Goal: Transaction & Acquisition: Purchase product/service

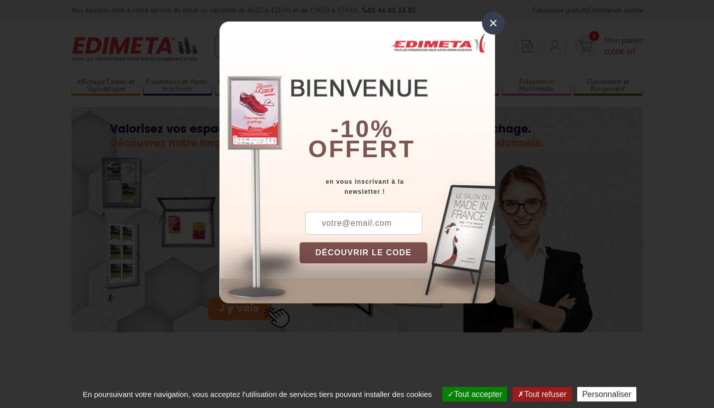
click at [489, 25] on div "×" at bounding box center [493, 23] width 23 height 23
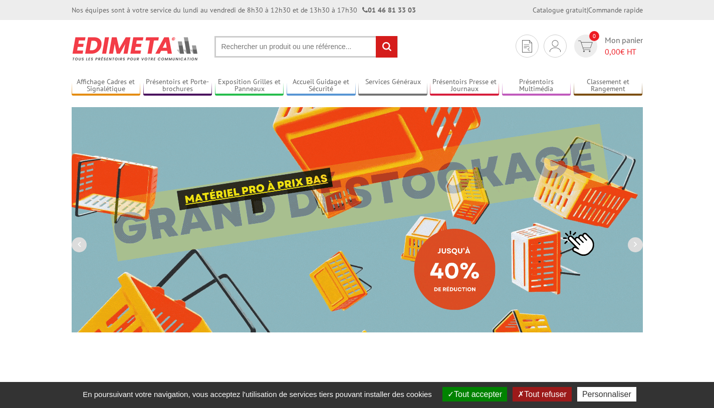
click at [318, 46] on input "text" at bounding box center [305, 47] width 183 height 22
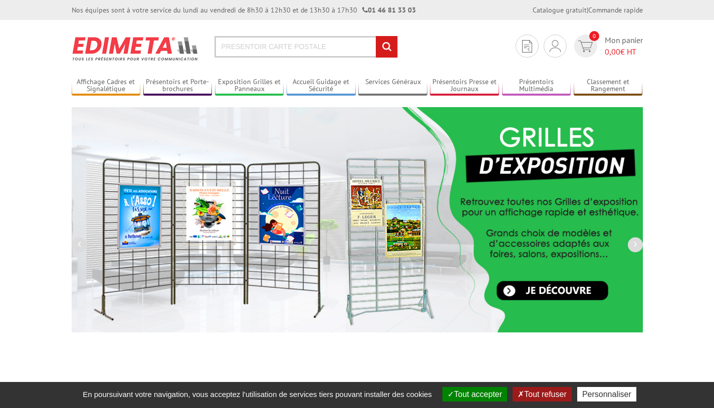
type input "PRESENTOIR CARTE POSTALE"
click at [376, 36] on input "rechercher" at bounding box center [387, 47] width 22 height 22
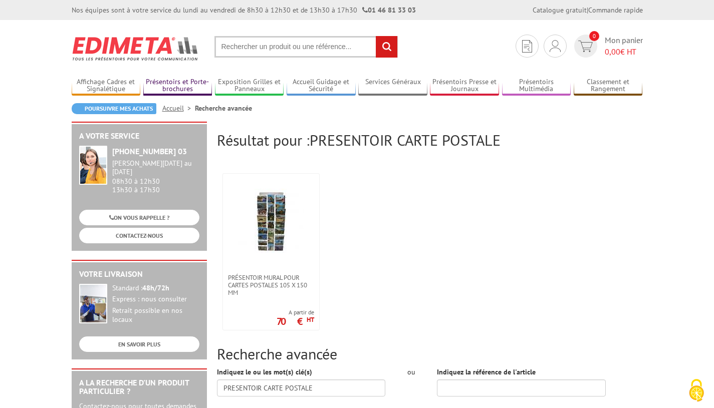
click at [186, 90] on link "Présentoirs et Porte-brochures" at bounding box center [177, 86] width 69 height 17
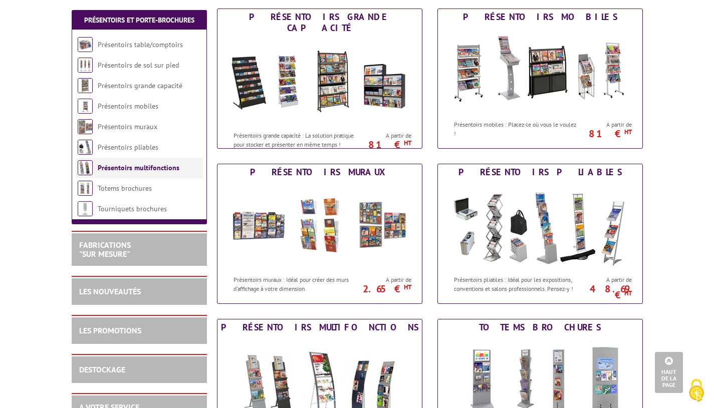
scroll to position [301, 0]
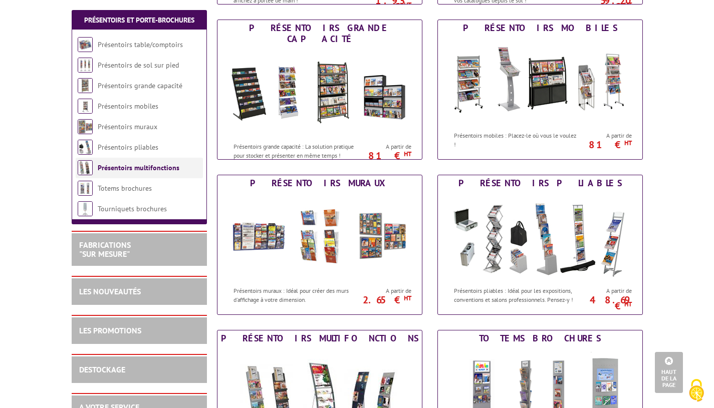
click at [132, 166] on link "Présentoirs multifonctions" at bounding box center [139, 167] width 82 height 9
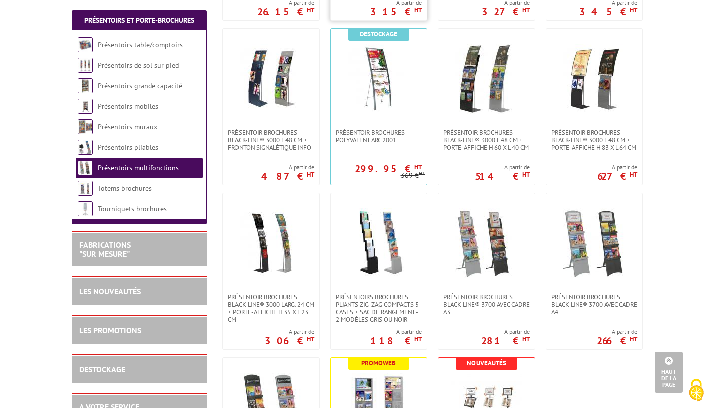
scroll to position [351, 0]
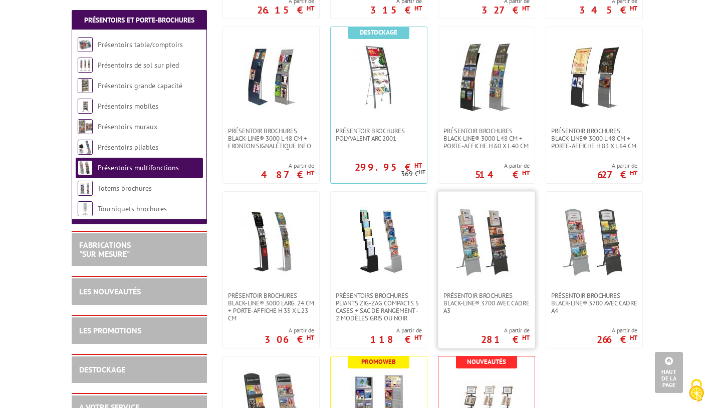
click at [472, 253] on img at bounding box center [487, 242] width 70 height 70
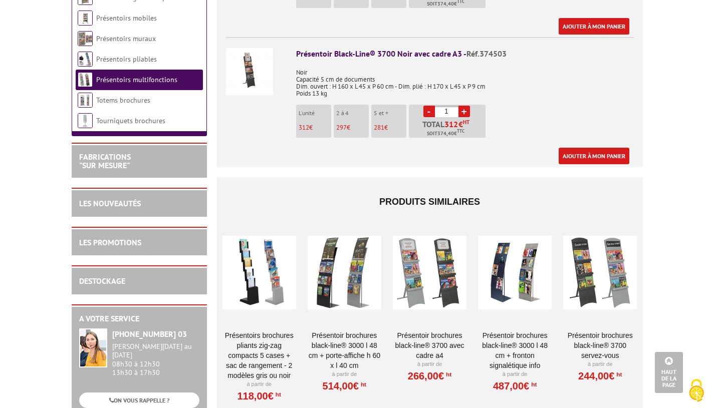
scroll to position [551, 0]
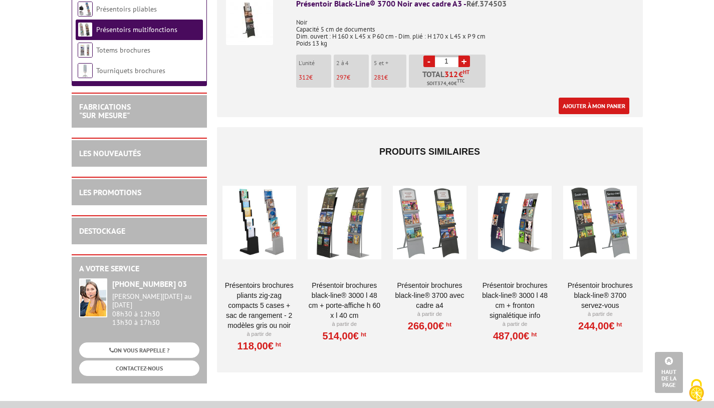
click at [355, 230] on div at bounding box center [345, 223] width 74 height 100
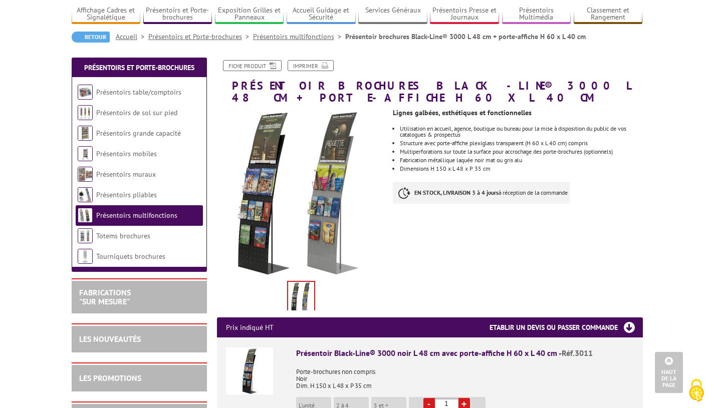
scroll to position [50, 0]
